Goal: Task Accomplishment & Management: Manage account settings

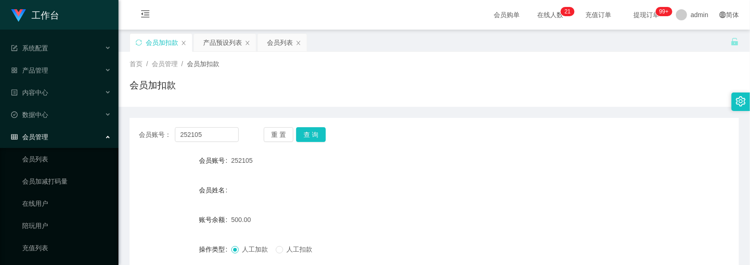
click at [330, 143] on div "会员账号： 252105 重 置 查 询 会员账号 252105 会员姓名 账号余额 500.00 操作类型 人工加款 人工扣款 金额 确 定" at bounding box center [435, 228] width 610 height 220
click at [314, 134] on button "查 询" at bounding box center [311, 134] width 30 height 15
click at [283, 142] on button "重 置" at bounding box center [279, 134] width 30 height 15
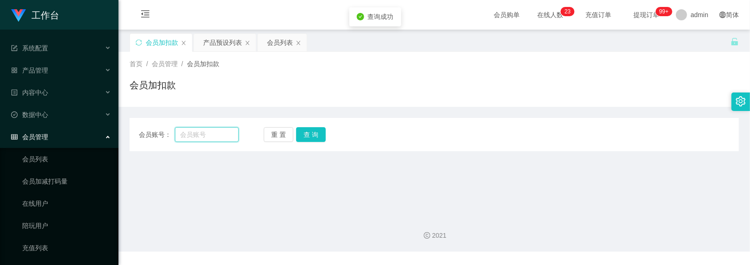
click at [194, 137] on input "text" at bounding box center [207, 134] width 64 height 15
paste input "Sunnyday"
click at [310, 132] on button "查 询" at bounding box center [311, 134] width 30 height 15
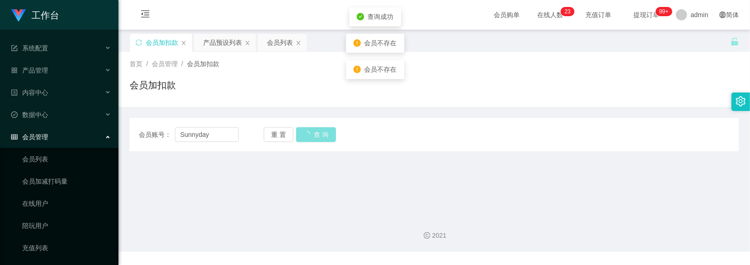
click at [310, 132] on button "查 询" at bounding box center [316, 134] width 40 height 15
click at [310, 132] on div "重 置 查 询" at bounding box center [314, 134] width 100 height 15
click at [310, 132] on button "查 询" at bounding box center [311, 134] width 30 height 15
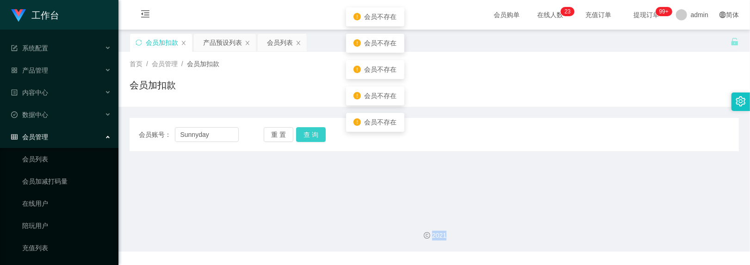
click at [310, 132] on button "查 询" at bounding box center [311, 134] width 30 height 15
click at [310, 132] on div "重 置 查 询" at bounding box center [314, 134] width 100 height 15
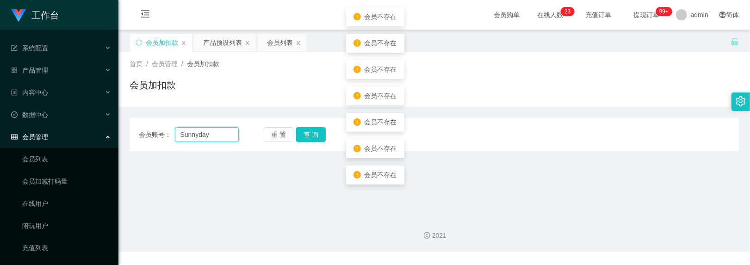
click at [223, 137] on input "Sunnyday" at bounding box center [207, 134] width 64 height 15
click at [310, 136] on button "查 询" at bounding box center [311, 134] width 30 height 15
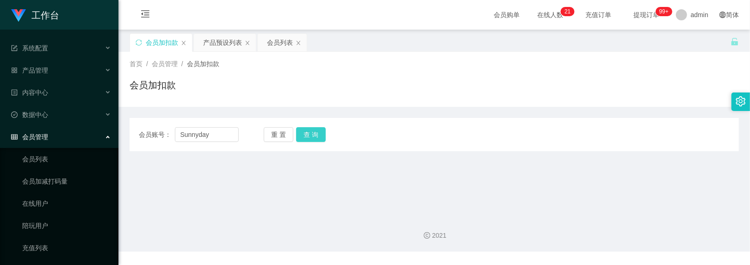
click at [310, 134] on button "查 询" at bounding box center [311, 134] width 30 height 15
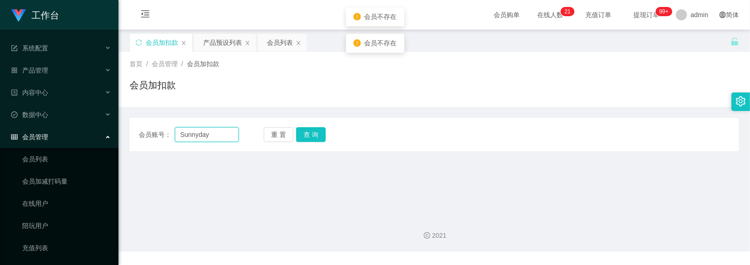
drag, startPoint x: 180, startPoint y: 138, endPoint x: 184, endPoint y: 150, distance: 13.0
click at [180, 138] on input "Sunnyday" at bounding box center [207, 134] width 64 height 15
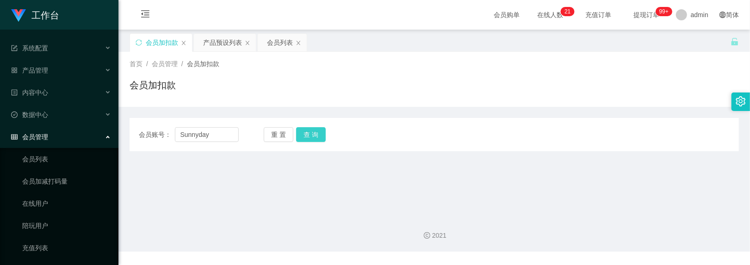
click at [311, 136] on button "查 询" at bounding box center [311, 134] width 30 height 15
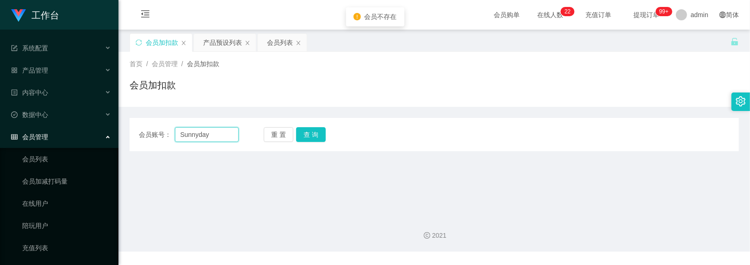
click at [184, 137] on input "Sunnyday" at bounding box center [207, 134] width 64 height 15
type input "sunnyday"
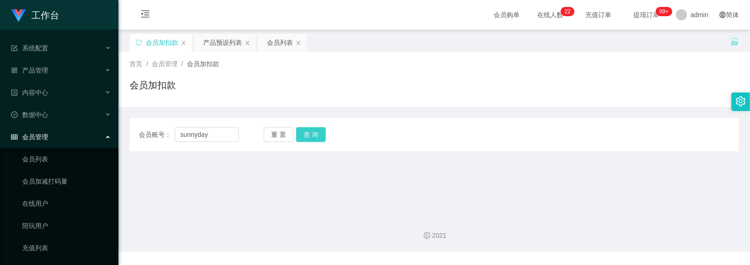
click at [321, 134] on button "查 询" at bounding box center [311, 134] width 30 height 15
click at [271, 138] on button "重 置" at bounding box center [279, 134] width 30 height 15
click at [308, 132] on button "查 询" at bounding box center [311, 134] width 30 height 15
click at [301, 146] on div "会员账号： 重 置 查 询 会员账号 252105 会员姓名 账号余额 700.00 操作类型 人工加款 人工扣款 金额 确 定" at bounding box center [435, 134] width 610 height 33
drag, startPoint x: 211, startPoint y: 130, endPoint x: 217, endPoint y: 130, distance: 6.0
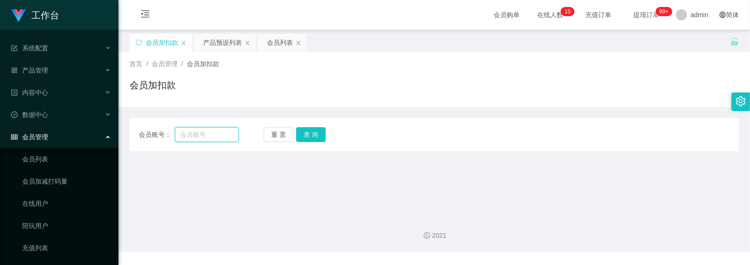
click at [211, 130] on input "text" at bounding box center [207, 134] width 64 height 15
paste input "zhanghe800"
type input "zhanghe800"
click at [317, 128] on button "查 询" at bounding box center [311, 134] width 30 height 15
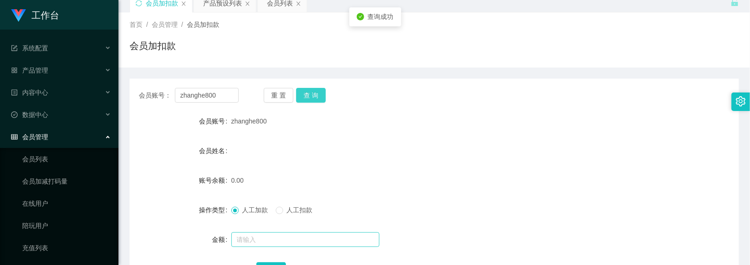
scroll to position [62, 0]
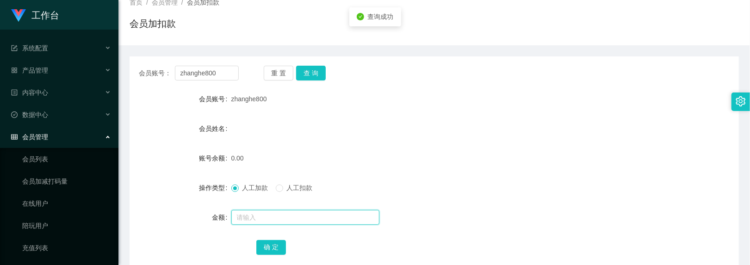
click at [239, 219] on input "text" at bounding box center [305, 217] width 148 height 15
type input "4"
type input "100"
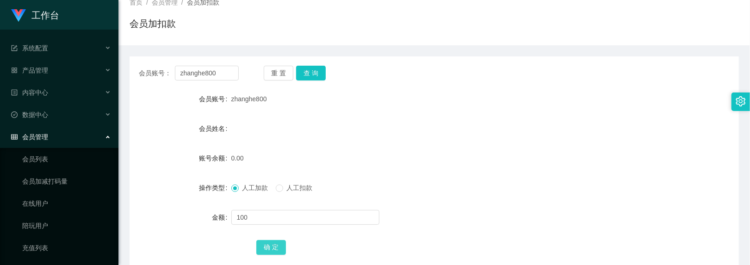
drag, startPoint x: 266, startPoint y: 245, endPoint x: 186, endPoint y: 169, distance: 110.4
click at [266, 245] on button "确 定" at bounding box center [271, 247] width 30 height 15
click at [306, 76] on button "查 询" at bounding box center [311, 73] width 30 height 15
drag, startPoint x: 219, startPoint y: 76, endPoint x: 114, endPoint y: 52, distance: 107.8
click at [114, 52] on section "工作台 系统配置 产品管理 内容中心 数据中心 会员管理 会员列表 会员加减打码量 在线用户 陪玩用户 充值列表 提现列表 会员加扣款 赠送彩金 平台首页 保…" at bounding box center [375, 128] width 750 height 381
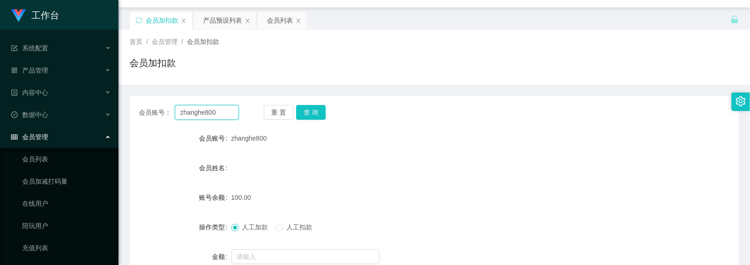
scroll to position [0, 0]
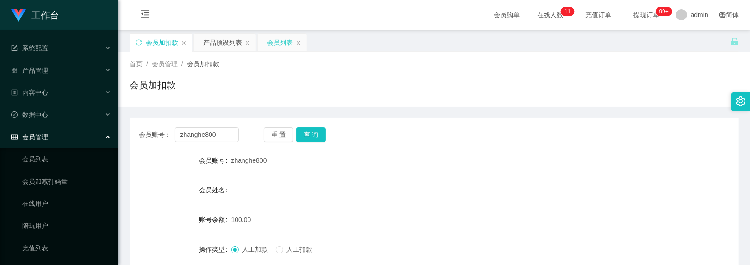
click at [278, 42] on div "会员列表" at bounding box center [280, 43] width 26 height 18
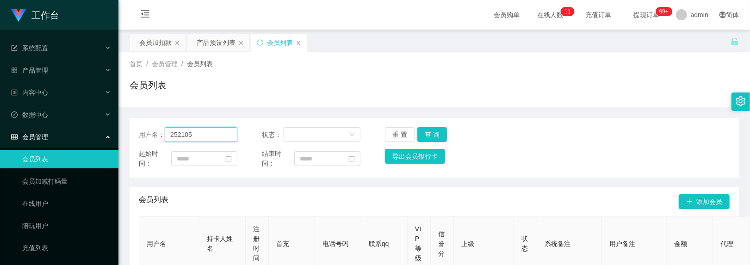
click at [202, 134] on input "252105" at bounding box center [201, 134] width 73 height 15
drag, startPoint x: 202, startPoint y: 134, endPoint x: -46, endPoint y: 59, distance: 258.8
click at [0, 59] on html "工作台 系统配置 产品管理 内容中心 数据中心 会员管理 会员列表 会员加减打码量 在线用户 陪玩用户 充值列表 提现列表 会员加扣款 赠送彩金 平台首页 保…" at bounding box center [375, 132] width 750 height 265
paste input "zhanghe800"
type input "zhanghe800"
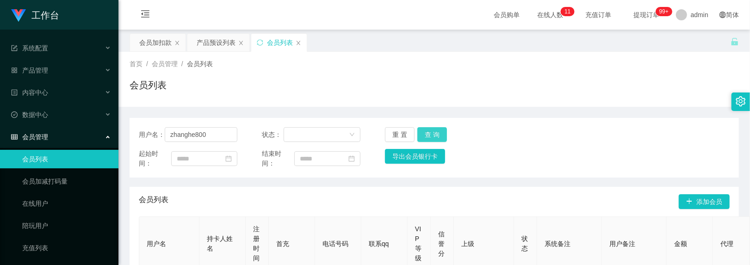
click at [429, 134] on button "查 询" at bounding box center [433, 134] width 30 height 15
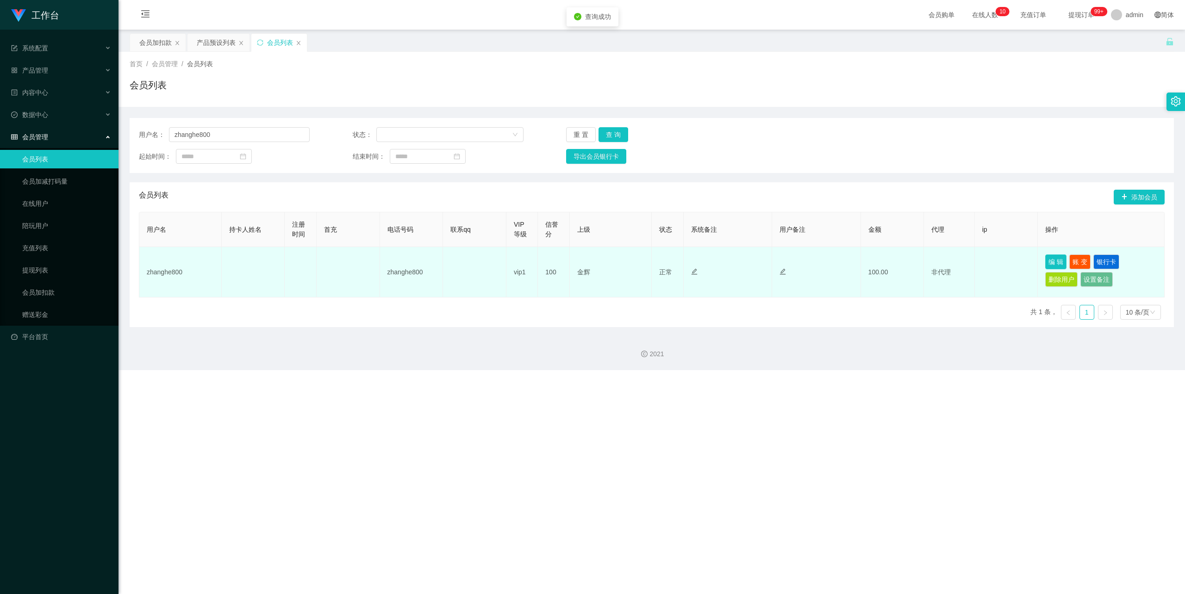
click at [750, 261] on button "编 辑" at bounding box center [1055, 262] width 21 height 15
type input "zhanghe800"
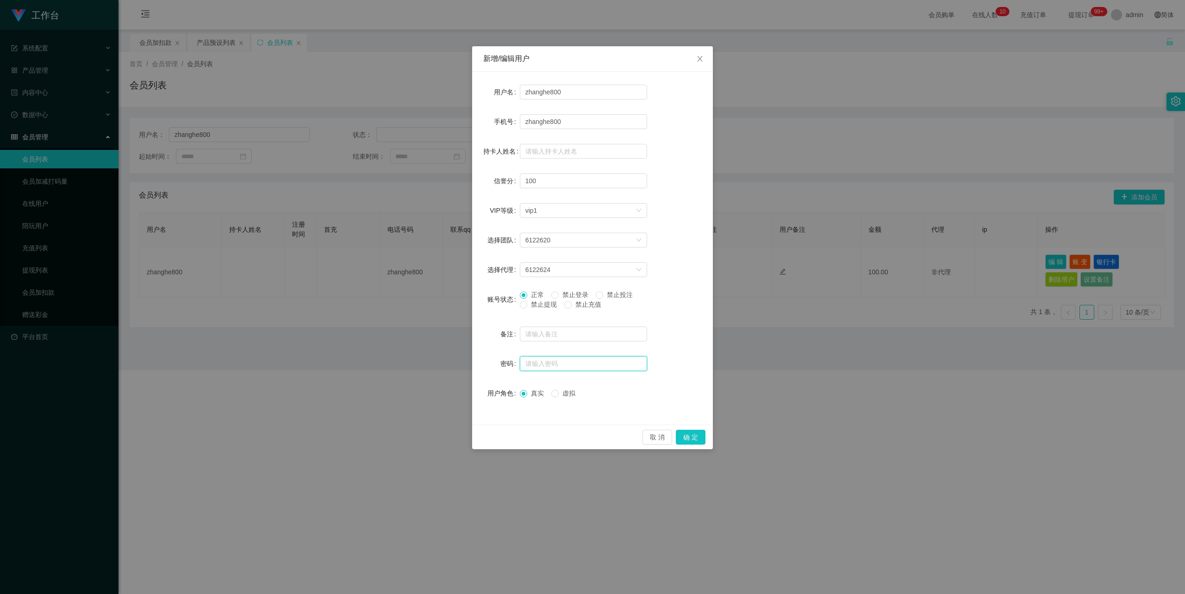
click at [565, 265] on input "text" at bounding box center [583, 363] width 127 height 15
type input "123456"
click at [687, 265] on button "确 定" at bounding box center [691, 437] width 30 height 15
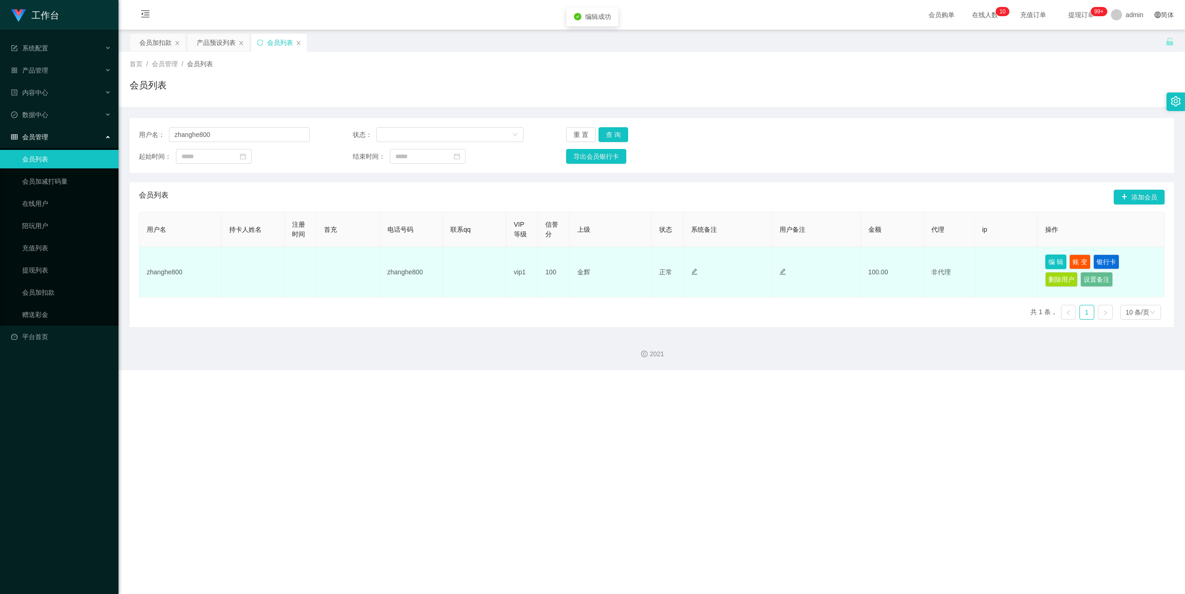
click at [750, 265] on button "编 辑" at bounding box center [1055, 262] width 21 height 15
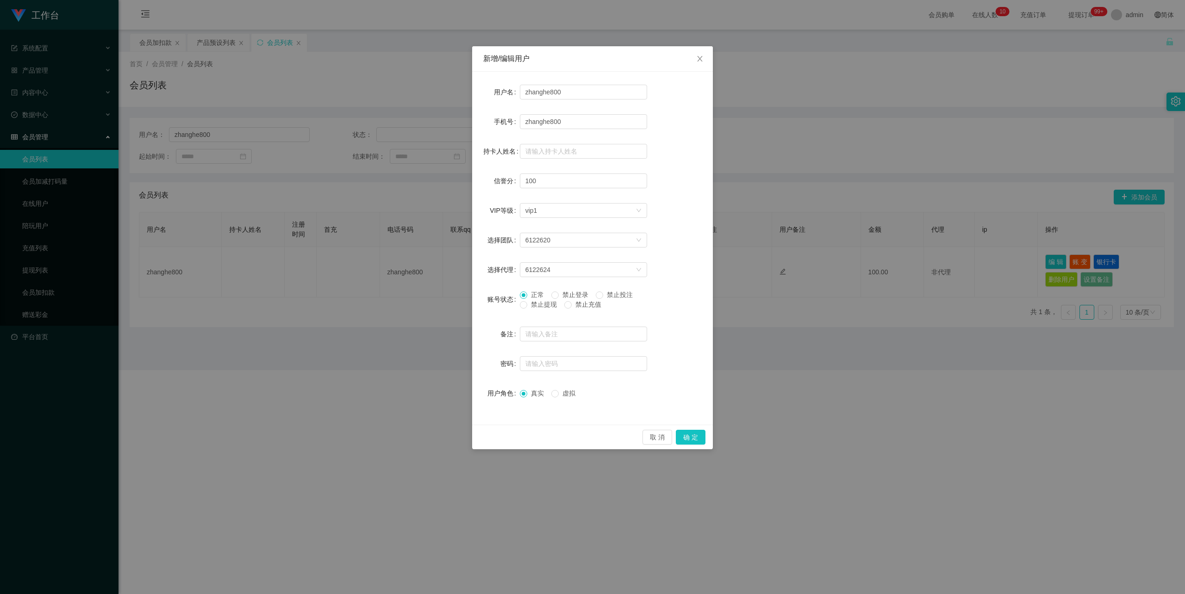
click at [750, 265] on div "新增/编辑用户 用户名 zhanghe800 手机号 zhanghe800 持卡人姓名 信誉分 100 VIP等级 选择VIP等级 vip1 选择团队 612…" at bounding box center [592, 297] width 1185 height 594
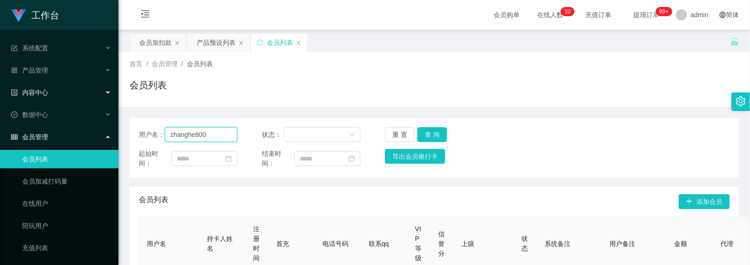
drag, startPoint x: 214, startPoint y: 137, endPoint x: 87, endPoint y: 92, distance: 134.9
click at [87, 92] on section "工作台 系统配置 产品管理 内容中心 数据中心 会员管理 会员列表 会员加减打码量 在线用户 陪玩用户 充值列表 提现列表 会员加扣款 赠送彩金 平台首页 保…" at bounding box center [375, 197] width 750 height 394
click at [408, 88] on div "会员列表" at bounding box center [435, 88] width 610 height 21
click at [163, 45] on div "会员加扣款" at bounding box center [155, 43] width 32 height 18
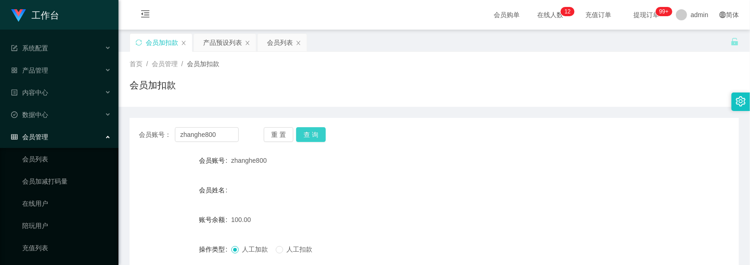
click at [322, 135] on button "查 询" at bounding box center [311, 134] width 30 height 15
click at [232, 48] on div "产品预设列表" at bounding box center [222, 43] width 39 height 18
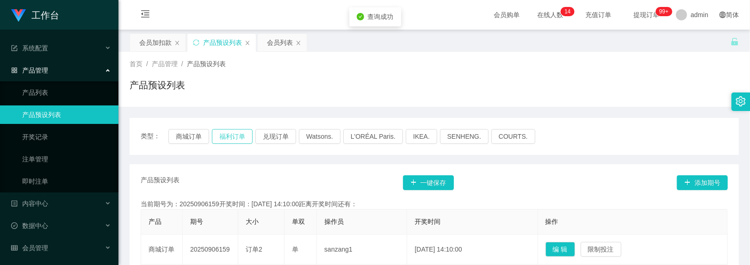
click at [234, 131] on button "福利订单" at bounding box center [232, 136] width 41 height 15
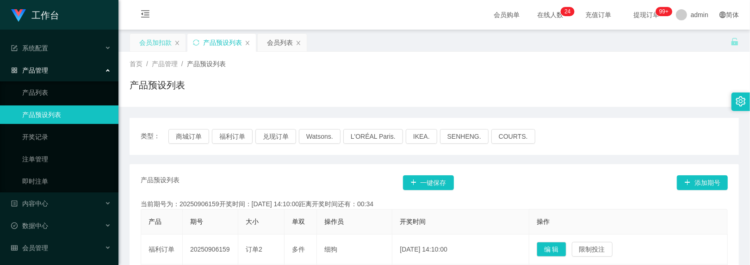
click at [163, 43] on div "会员加扣款" at bounding box center [155, 43] width 32 height 18
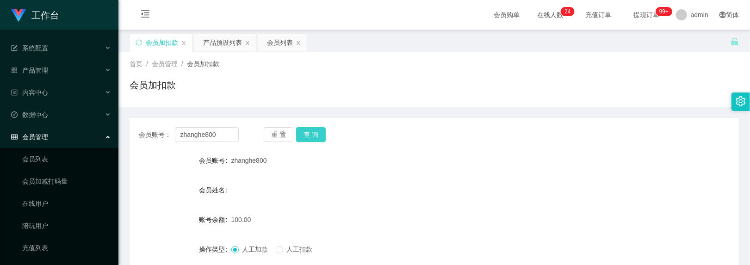
click at [304, 131] on button "查 询" at bounding box center [311, 134] width 30 height 15
click at [304, 131] on button "查 询" at bounding box center [316, 134] width 40 height 15
click at [304, 131] on button "查 询" at bounding box center [311, 134] width 30 height 15
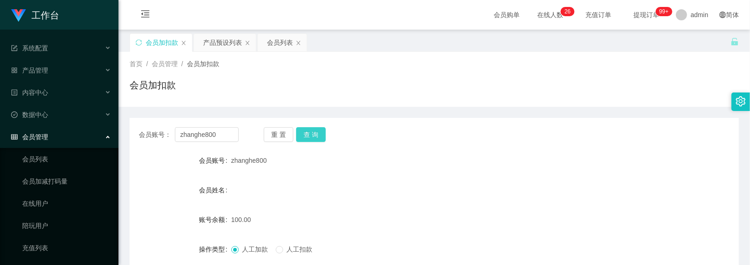
drag, startPoint x: 315, startPoint y: 137, endPoint x: 303, endPoint y: 145, distance: 15.0
click at [315, 137] on button "查 询" at bounding box center [311, 134] width 30 height 15
click at [308, 130] on button "查 询" at bounding box center [311, 134] width 30 height 15
click at [309, 127] on button "查 询" at bounding box center [311, 134] width 30 height 15
click at [309, 130] on button "查 询" at bounding box center [311, 134] width 30 height 15
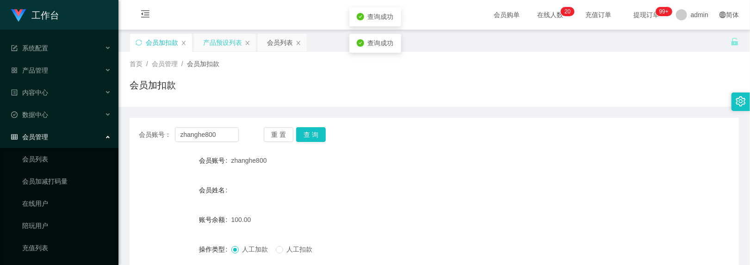
click at [219, 35] on div "产品预设列表" at bounding box center [222, 43] width 39 height 18
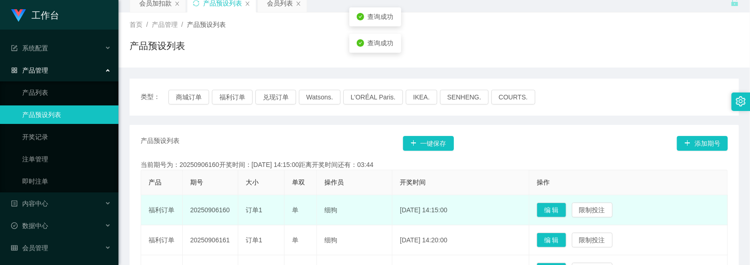
scroll to position [62, 0]
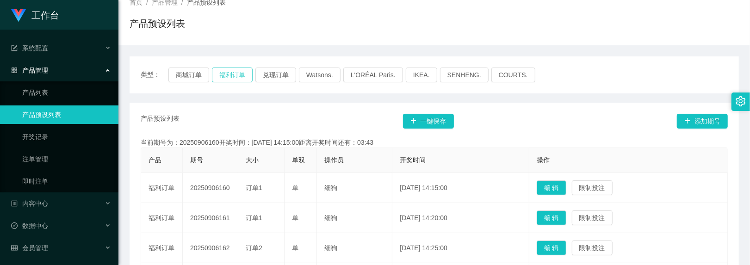
click at [230, 78] on button "福利订单" at bounding box center [232, 75] width 41 height 15
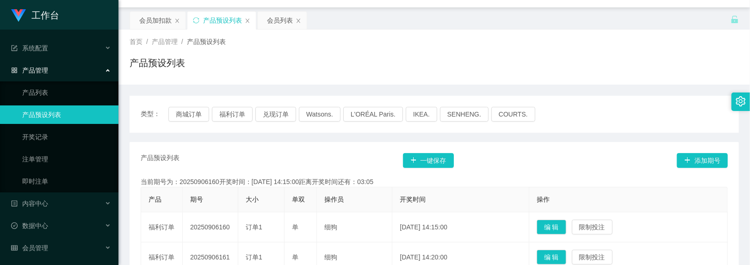
scroll to position [0, 0]
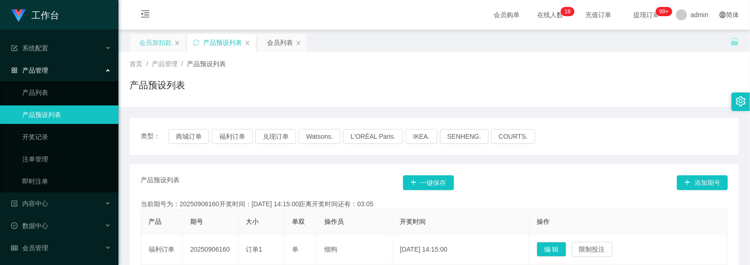
click at [164, 37] on div "会员加扣款" at bounding box center [155, 43] width 32 height 18
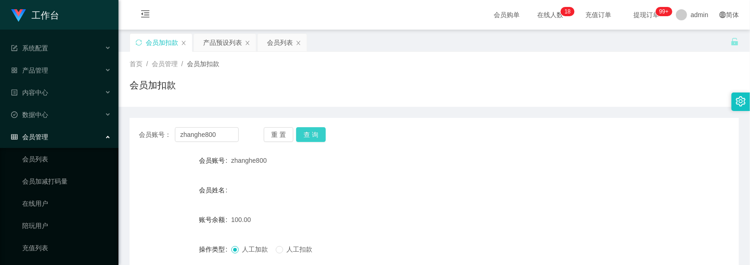
click at [311, 134] on button "查 询" at bounding box center [311, 134] width 30 height 15
click at [311, 134] on div "重 置 查 询" at bounding box center [314, 134] width 100 height 15
click at [311, 134] on button "查 询" at bounding box center [311, 134] width 30 height 15
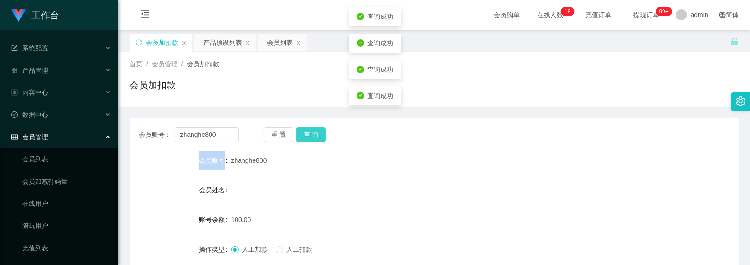
click at [311, 134] on div "重 置 查 询" at bounding box center [314, 134] width 100 height 15
click at [311, 134] on button "查 询" at bounding box center [311, 134] width 30 height 15
click at [311, 134] on div "重 置 查 询" at bounding box center [314, 134] width 100 height 15
click at [311, 134] on button "查 询" at bounding box center [311, 134] width 30 height 15
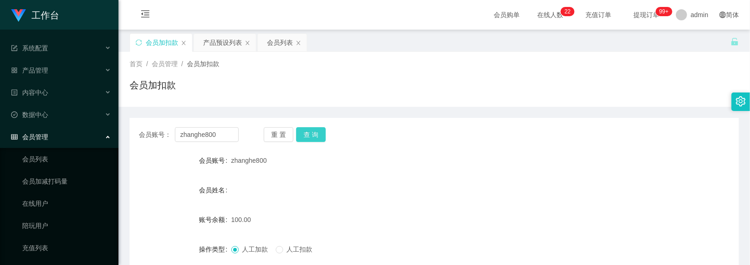
drag, startPoint x: 315, startPoint y: 125, endPoint x: 319, endPoint y: 129, distance: 5.2
click at [315, 125] on div "会员账号： zhanghe800 重 置 查 询 会员账号 zhanghe800 会员姓名 账号余额 100.00 操作类型 人工加款 人工扣款 金额 确 定" at bounding box center [435, 228] width 610 height 220
click at [320, 133] on button "查 询" at bounding box center [311, 134] width 30 height 15
click at [340, 186] on div "会员姓名" at bounding box center [435, 190] width 610 height 19
click at [306, 143] on div "会员账号： zhanghe800 重 置 查 询 会员账号 zhanghe800 会员姓名 账号余额 100.00 操作类型 人工加款 人工扣款 金额 确 定" at bounding box center [435, 228] width 610 height 220
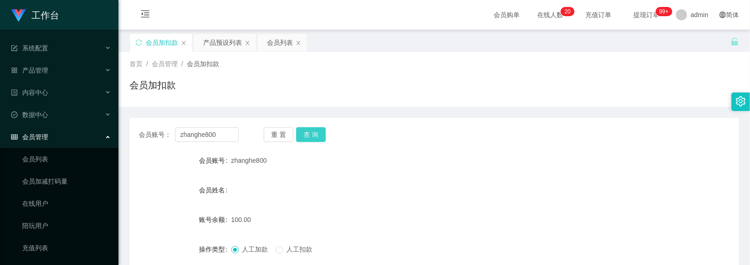
click at [307, 141] on button "查 询" at bounding box center [311, 134] width 30 height 15
click at [316, 137] on button "查 询" at bounding box center [311, 134] width 30 height 15
click at [307, 130] on button "查 询" at bounding box center [311, 134] width 30 height 15
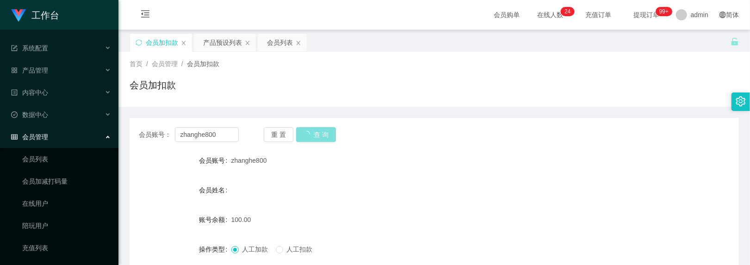
click at [307, 130] on button "查 询" at bounding box center [316, 134] width 40 height 15
click at [226, 47] on div "产品预设列表" at bounding box center [222, 43] width 39 height 18
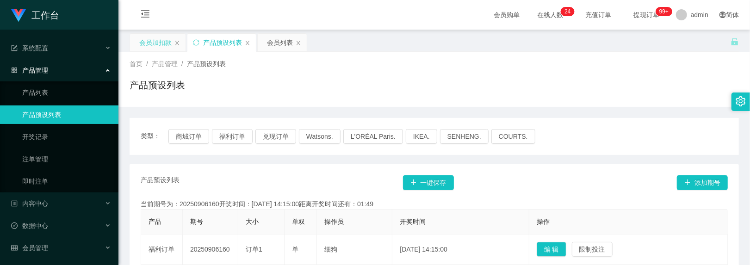
click at [166, 47] on div "会员加扣款" at bounding box center [155, 43] width 32 height 18
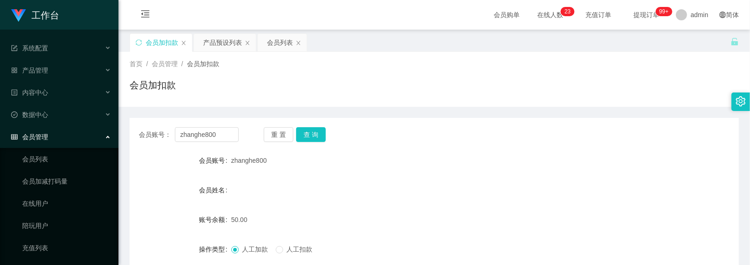
click at [312, 143] on div "会员账号： zhanghe800 重 置 查 询 会员账号 zhanghe800 会员姓名 账号余额 50.00 操作类型 人工加款 人工扣款 金额 确 定" at bounding box center [435, 228] width 610 height 220
click at [313, 138] on button "查 询" at bounding box center [311, 134] width 30 height 15
click at [313, 138] on div "重 置 查 询" at bounding box center [314, 134] width 100 height 15
click at [313, 138] on button "查 询" at bounding box center [311, 134] width 30 height 15
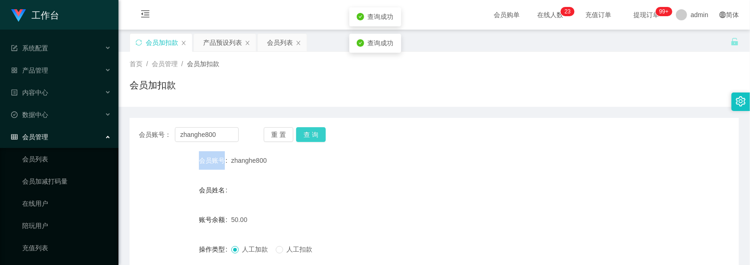
click at [313, 138] on div "重 置 查 询" at bounding box center [314, 134] width 100 height 15
click at [313, 138] on button "查 询" at bounding box center [311, 134] width 30 height 15
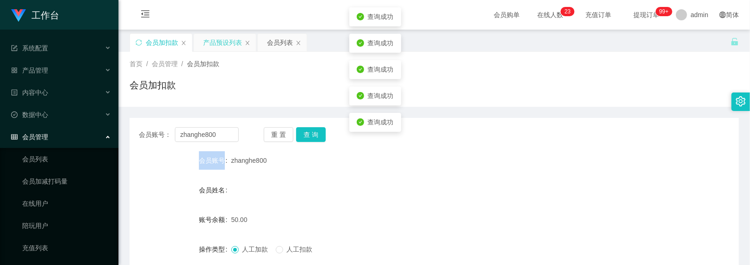
click at [218, 39] on div "产品预设列表" at bounding box center [222, 43] width 39 height 18
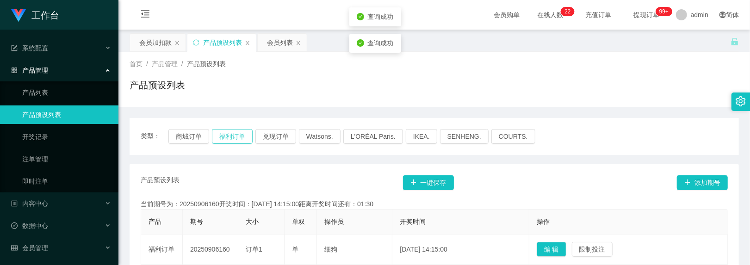
click at [241, 139] on button "福利订单" at bounding box center [232, 136] width 41 height 15
click at [144, 43] on div "会员加扣款" at bounding box center [155, 43] width 32 height 18
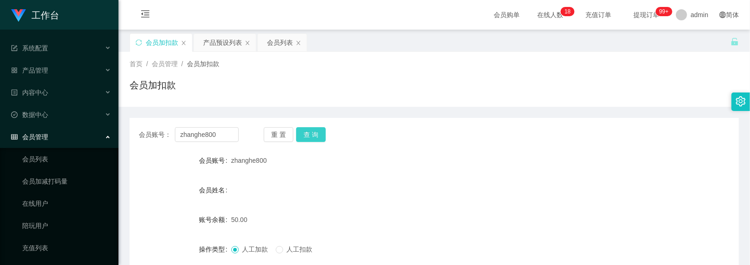
click at [311, 131] on button "查 询" at bounding box center [311, 134] width 30 height 15
click at [226, 46] on div "产品预设列表" at bounding box center [222, 43] width 39 height 18
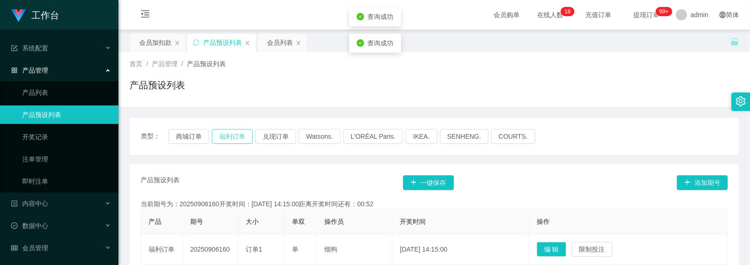
click at [233, 140] on button "福利订单" at bounding box center [232, 136] width 41 height 15
click at [150, 41] on div "会员加扣款" at bounding box center [155, 43] width 32 height 18
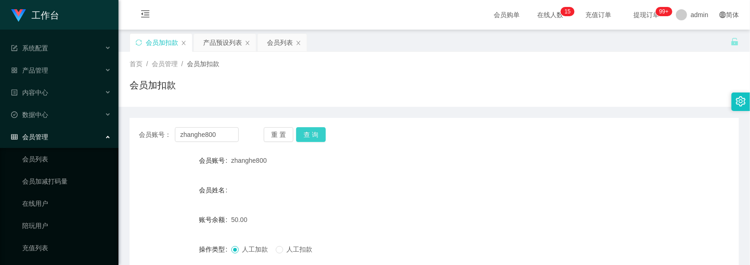
click at [323, 131] on button "查 询" at bounding box center [311, 134] width 30 height 15
click at [323, 131] on button "查 询" at bounding box center [316, 134] width 40 height 15
click at [317, 132] on button "查 询" at bounding box center [311, 134] width 30 height 15
click at [317, 132] on div "重 置 查 询" at bounding box center [314, 134] width 100 height 15
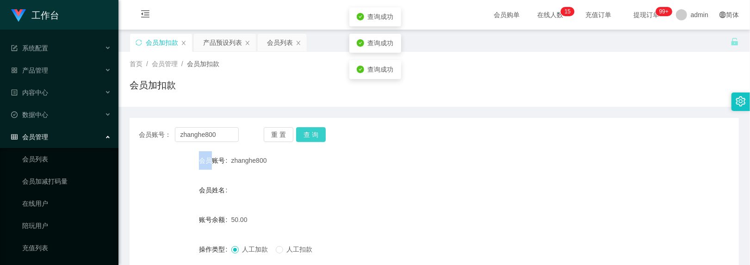
click at [317, 132] on button "查 询" at bounding box center [311, 134] width 30 height 15
click at [317, 132] on div "重 置 查 询" at bounding box center [314, 134] width 100 height 15
click at [317, 132] on button "查 询" at bounding box center [311, 134] width 30 height 15
click at [315, 135] on div "重 置 查 询" at bounding box center [314, 134] width 100 height 15
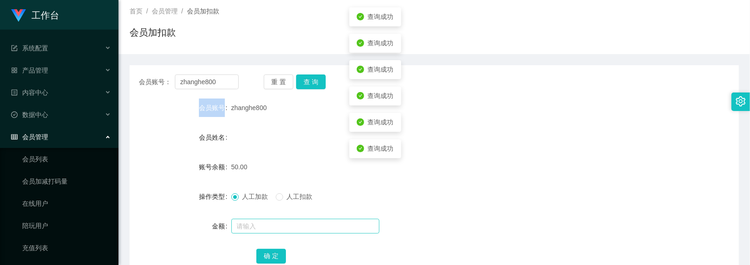
scroll to position [116, 0]
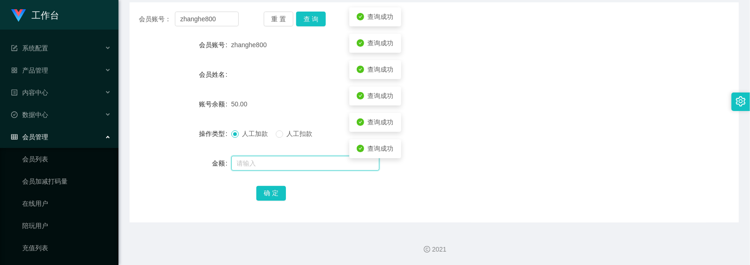
click at [281, 163] on input "text" at bounding box center [305, 163] width 148 height 15
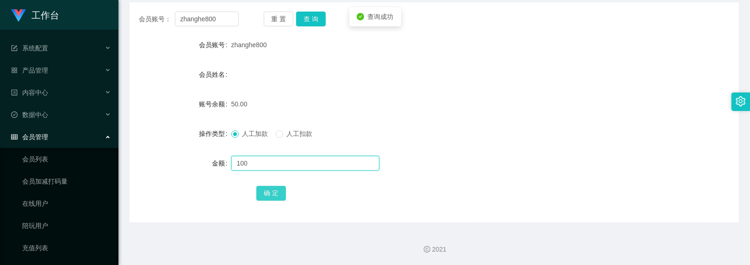
type input "100"
click at [278, 193] on button "确 定" at bounding box center [271, 193] width 30 height 15
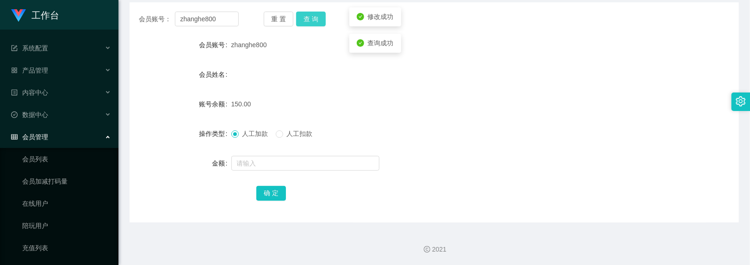
click at [309, 16] on button "查 询" at bounding box center [311, 19] width 30 height 15
drag, startPoint x: 309, startPoint y: 16, endPoint x: 299, endPoint y: 19, distance: 10.6
click at [309, 19] on button "查 询" at bounding box center [316, 19] width 40 height 15
click at [312, 15] on button "查 询" at bounding box center [311, 19] width 30 height 15
click at [312, 15] on button "查 询" at bounding box center [316, 19] width 40 height 15
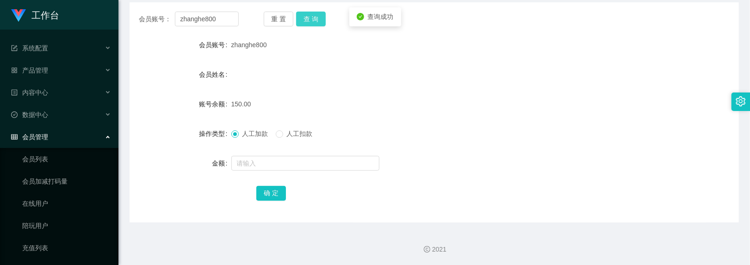
click at [312, 15] on button "查 询" at bounding box center [311, 19] width 30 height 15
click at [295, 78] on div "会员姓名" at bounding box center [435, 74] width 610 height 19
click at [320, 20] on button "查 询" at bounding box center [311, 19] width 30 height 15
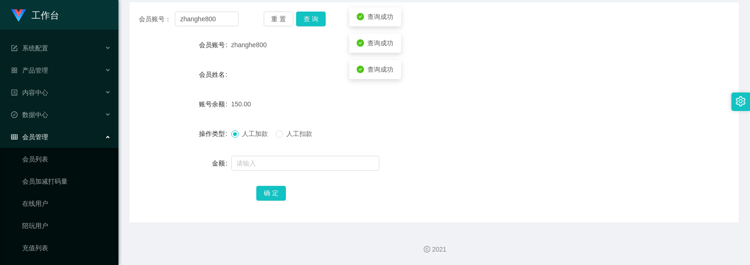
click at [167, 69] on div "会员姓名" at bounding box center [181, 74] width 102 height 19
click at [308, 10] on div "会员账号： zhanghe800 重 置 查 询 会员账号 zhanghe800 会员姓名 账号余额 150.00 操作类型 人工加款 人工扣款 金额 确 定" at bounding box center [435, 112] width 610 height 220
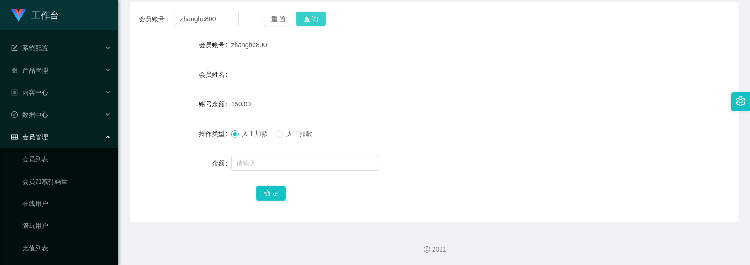
click at [308, 15] on button "查 询" at bounding box center [311, 19] width 30 height 15
click at [308, 15] on button "查 询" at bounding box center [316, 19] width 40 height 15
click at [279, 160] on input "text" at bounding box center [305, 163] width 148 height 15
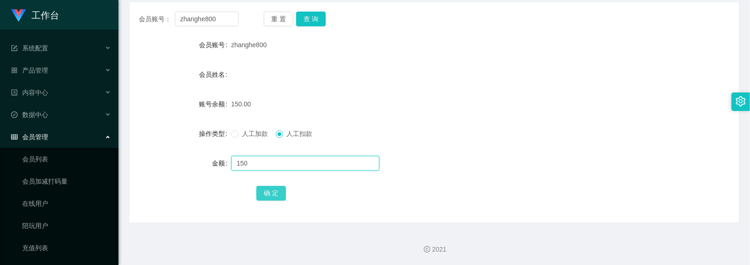
type input "150"
click at [277, 189] on button "确 定" at bounding box center [271, 193] width 30 height 15
click at [411, 75] on div "会员姓名" at bounding box center [435, 74] width 610 height 19
